Goal: Task Accomplishment & Management: Manage account settings

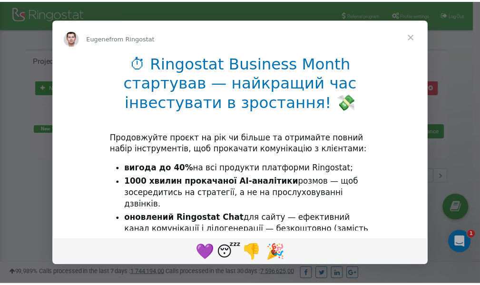
scroll to position [142, 0]
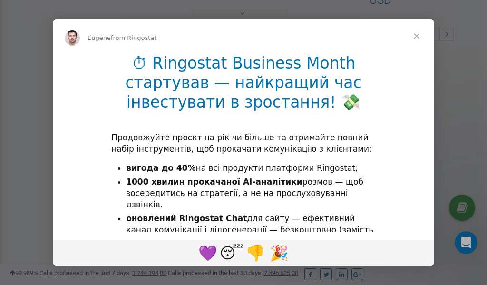
click at [418, 36] on span "Close" at bounding box center [416, 36] width 34 height 34
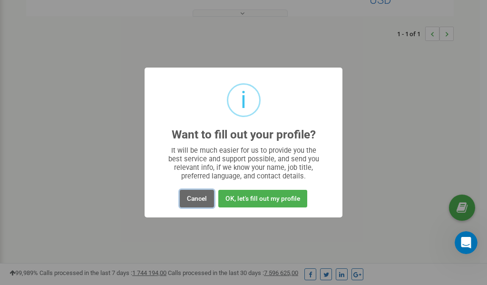
click at [198, 197] on button "Cancel" at bounding box center [197, 199] width 34 height 18
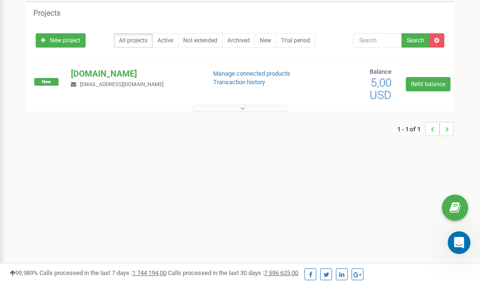
scroll to position [0, 0]
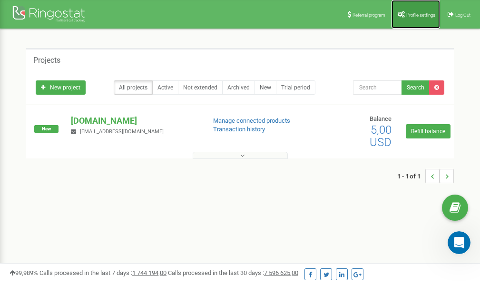
click at [411, 15] on span "Profile settings" at bounding box center [420, 14] width 29 height 5
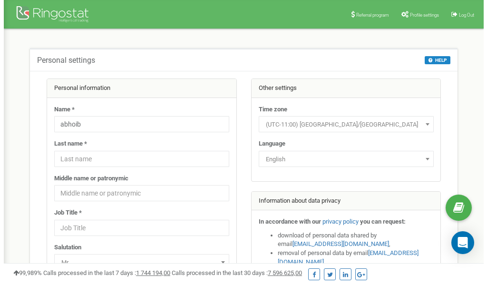
scroll to position [48, 0]
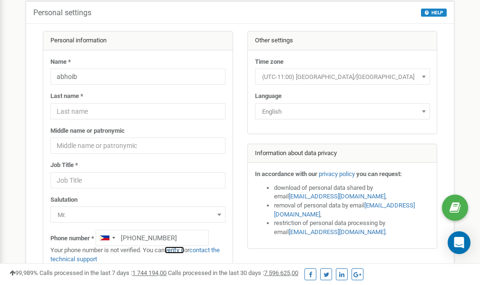
click at [176, 250] on link "verify it" at bounding box center [174, 249] width 19 height 7
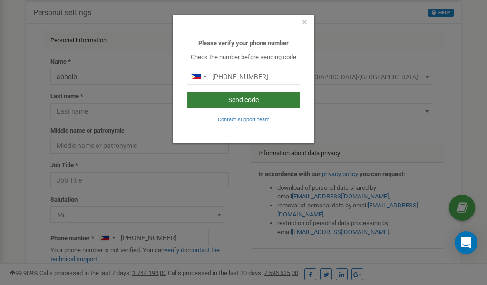
click at [232, 100] on button "Send code" at bounding box center [243, 100] width 113 height 16
